Goal: Obtain resource: Download file/media

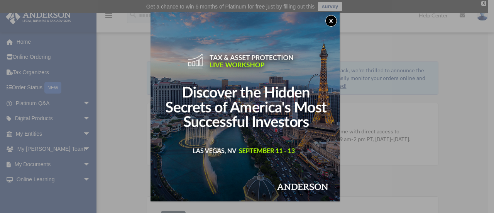
click at [333, 20] on button "x" at bounding box center [332, 21] width 12 height 12
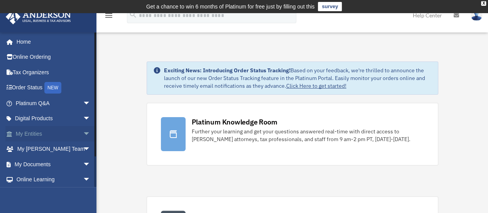
click at [83, 134] on span "arrow_drop_down" at bounding box center [90, 134] width 15 height 16
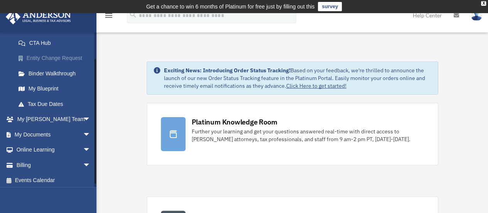
scroll to position [124, 0]
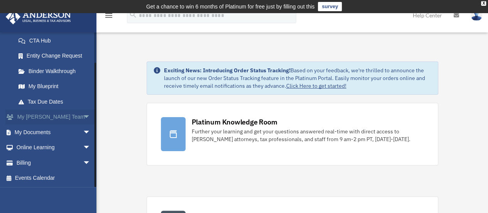
click at [83, 118] on span "arrow_drop_down" at bounding box center [90, 117] width 15 height 16
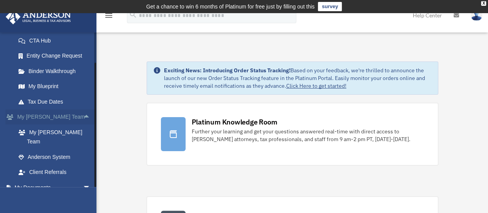
click at [83, 118] on span "arrow_drop_up" at bounding box center [90, 117] width 15 height 16
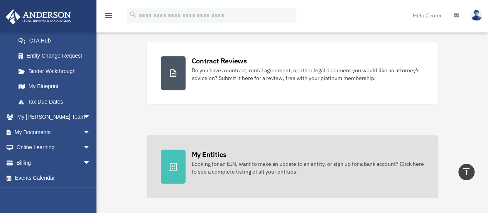
scroll to position [0, 0]
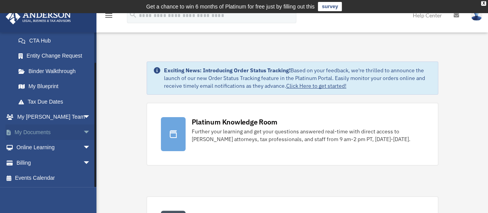
click at [83, 131] on span "arrow_drop_down" at bounding box center [90, 132] width 15 height 16
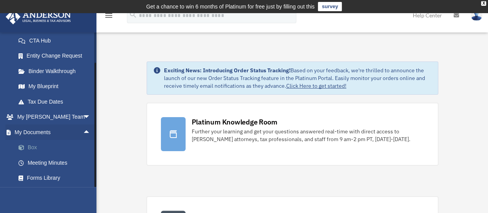
click at [33, 145] on link "Box" at bounding box center [57, 147] width 92 height 15
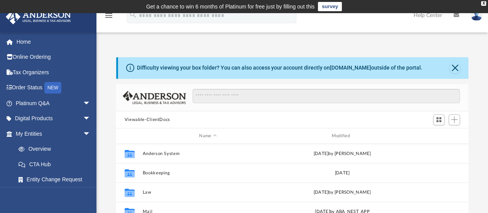
scroll to position [170, 347]
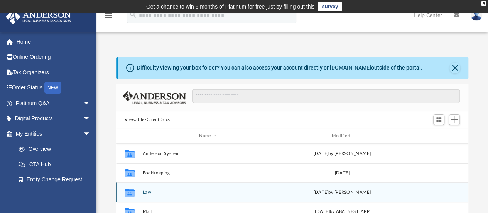
click at [143, 191] on button "Law" at bounding box center [207, 192] width 131 height 5
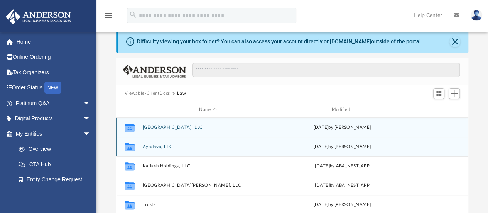
scroll to position [39, 0]
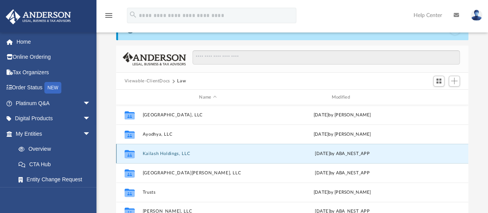
click at [163, 154] on button "Kailash Holdings, LLC" at bounding box center [207, 153] width 131 height 5
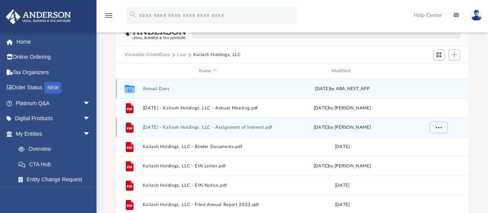
scroll to position [77, 0]
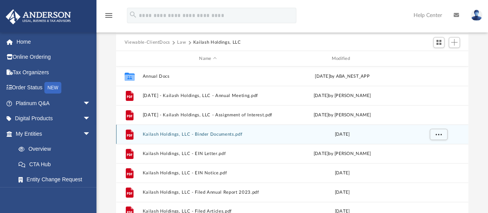
click at [176, 133] on button "Kailash Holdings, LLC - Binder Documents.pdf" at bounding box center [207, 134] width 131 height 5
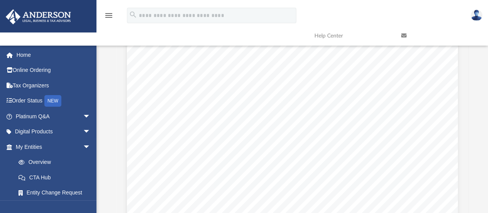
scroll to position [3553, 0]
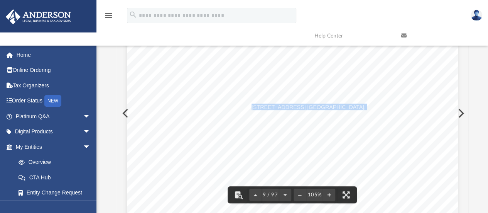
drag, startPoint x: 249, startPoint y: 107, endPoint x: 355, endPoint y: 112, distance: 106.7
click at [345, 107] on span "1718 Capitol Ave. Cheyenne, WY 82001" at bounding box center [322, 107] width 141 height 6
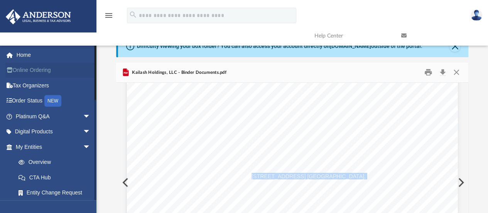
scroll to position [0, 0]
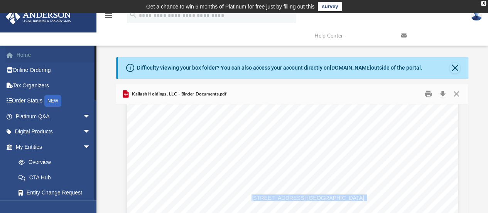
click at [25, 54] on link "Home" at bounding box center [53, 54] width 97 height 15
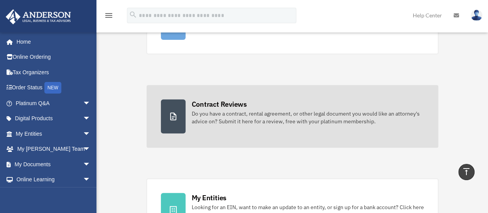
scroll to position [77, 0]
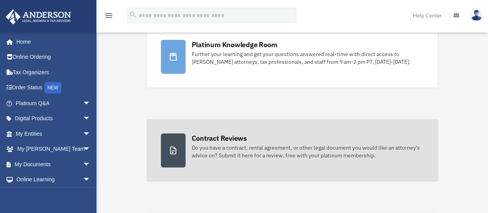
click at [249, 155] on div "Do you have a contract, rental agreement, or other legal document you would lik…" at bounding box center [308, 151] width 232 height 15
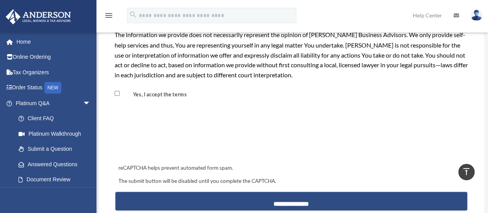
scroll to position [850, 0]
